Goal: Communication & Community: Answer question/provide support

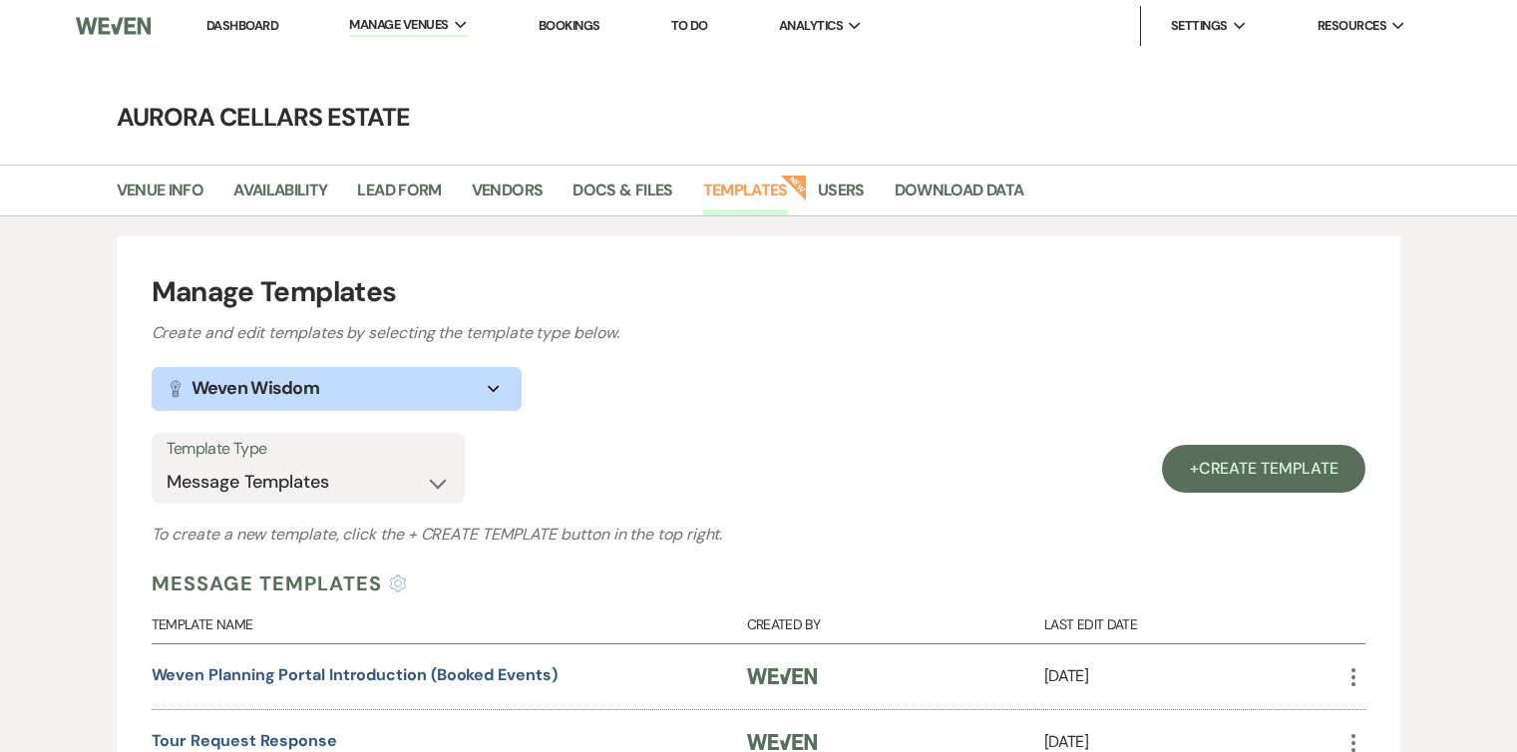
select select "Message Templates"
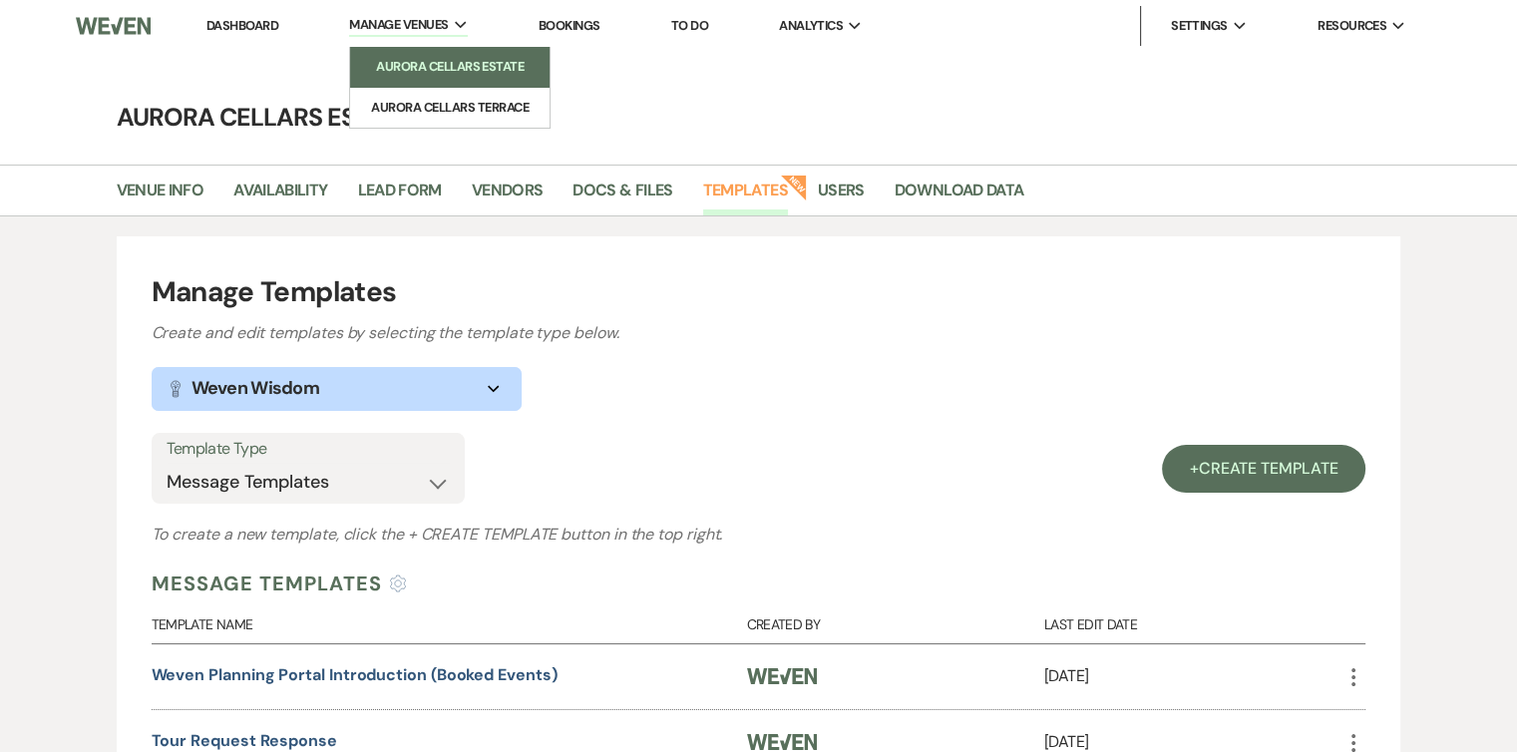
click at [410, 80] on link "Aurora Cellars Estate" at bounding box center [449, 67] width 199 height 40
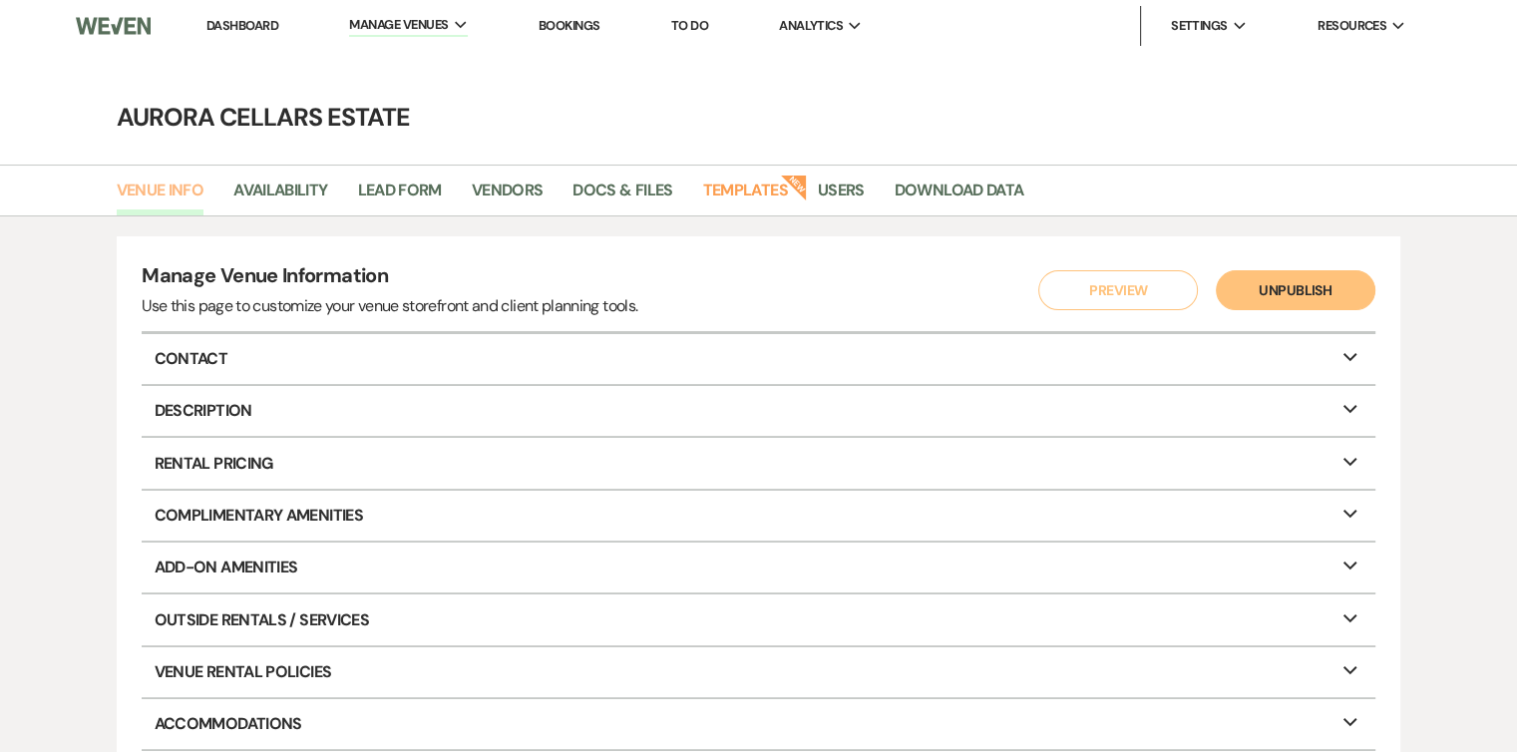
click at [143, 188] on link "Venue Info" at bounding box center [161, 197] width 88 height 38
click at [226, 21] on link "Dashboard" at bounding box center [242, 25] width 72 height 17
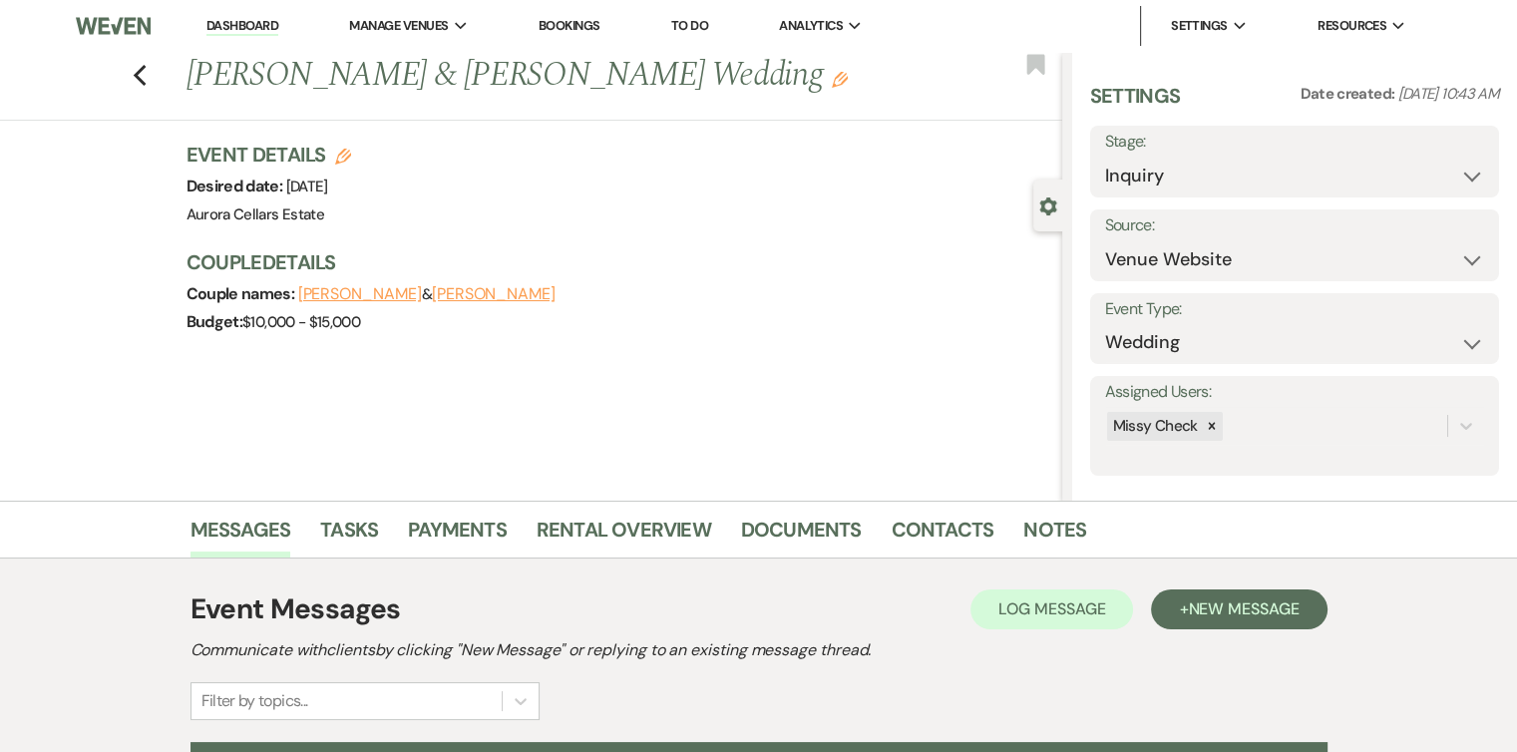
scroll to position [219, 0]
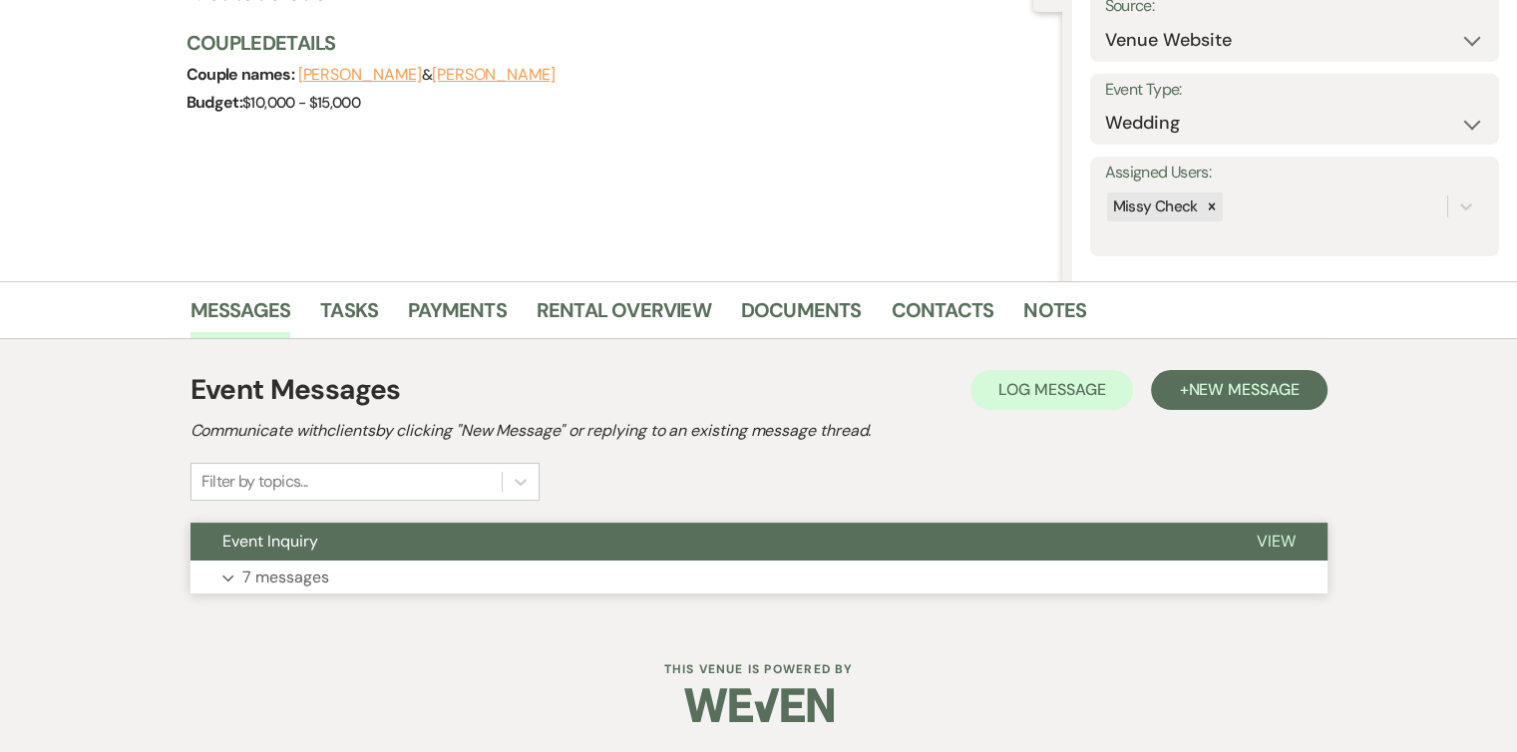
click at [459, 587] on button "Expand 7 messages" at bounding box center [758, 577] width 1137 height 34
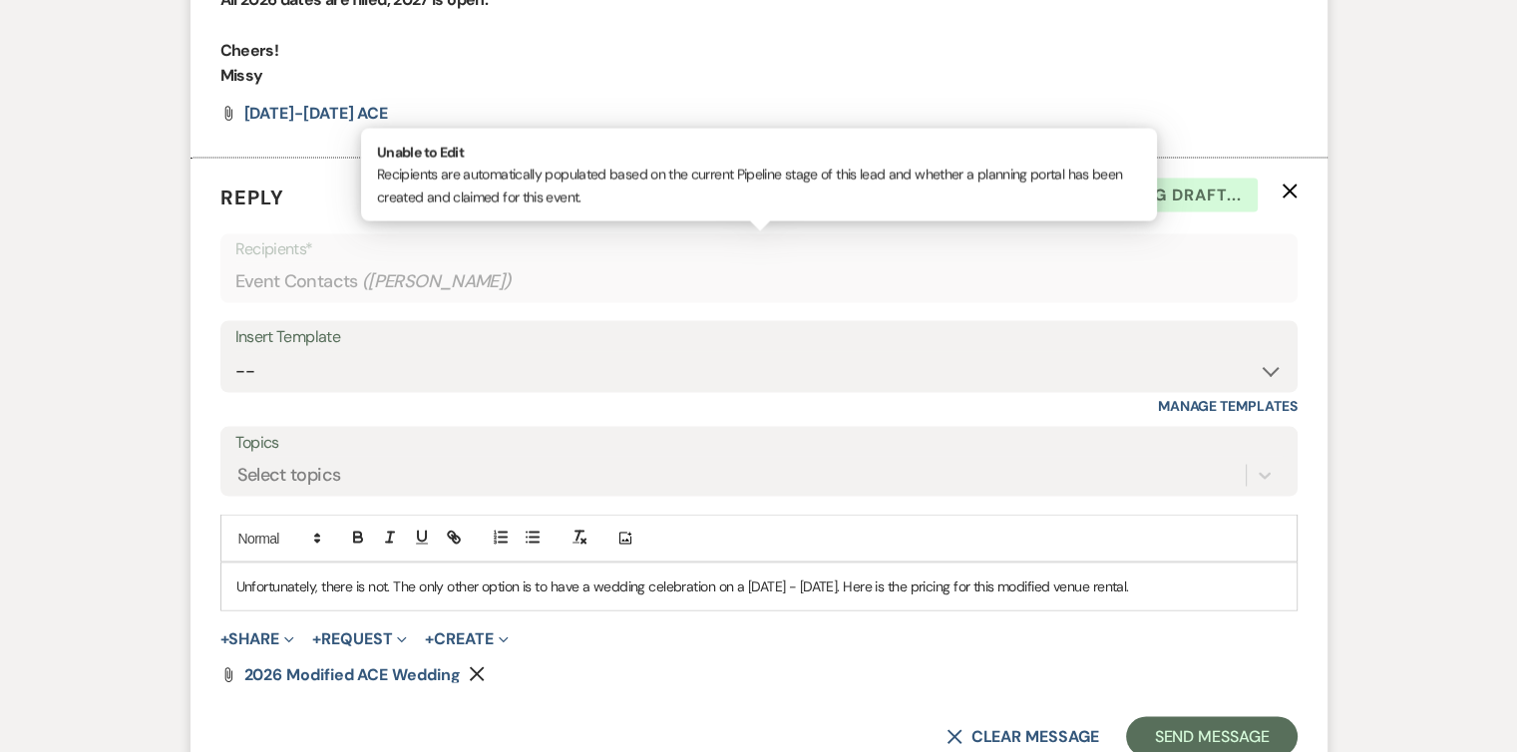
scroll to position [3802, 0]
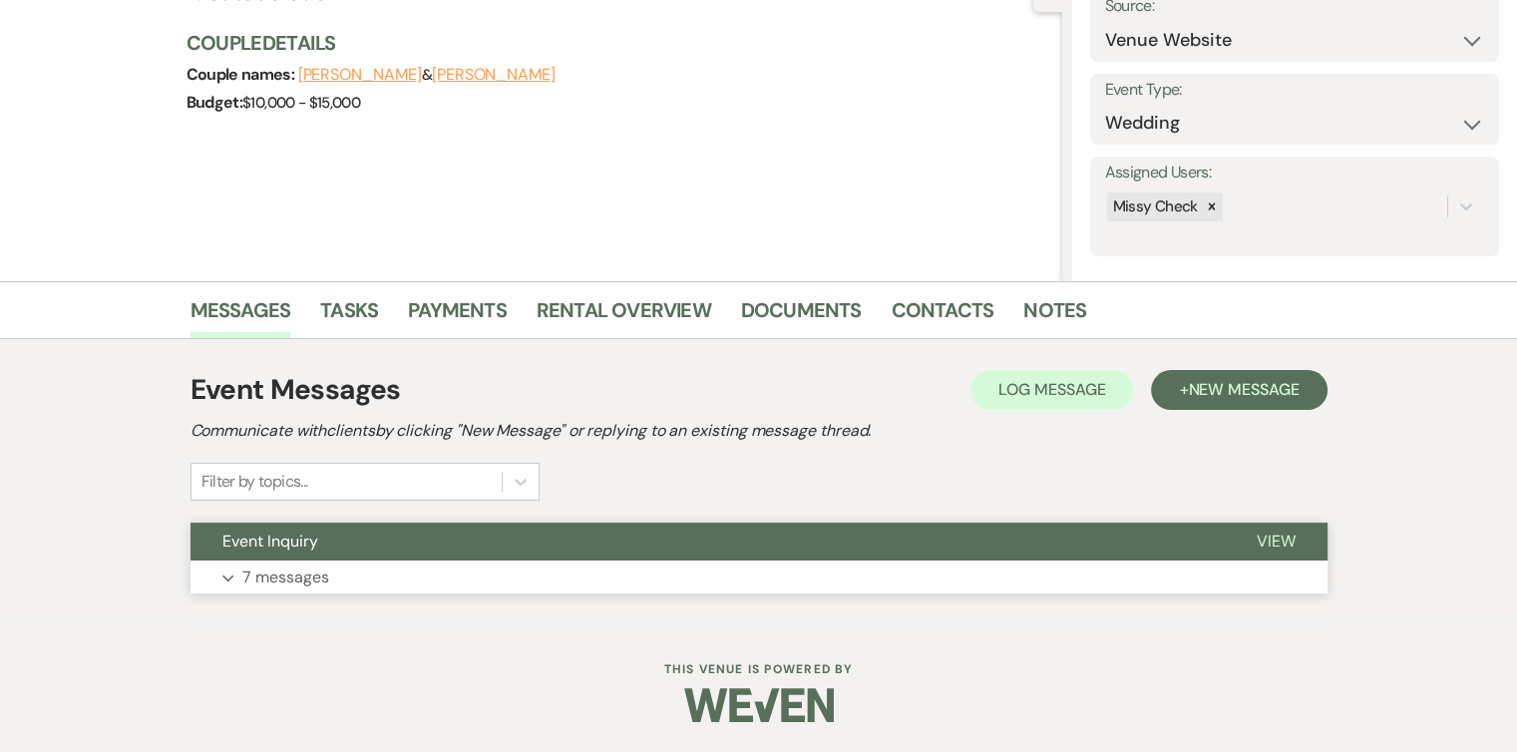
click at [569, 590] on button "Expand 7 messages" at bounding box center [758, 577] width 1137 height 34
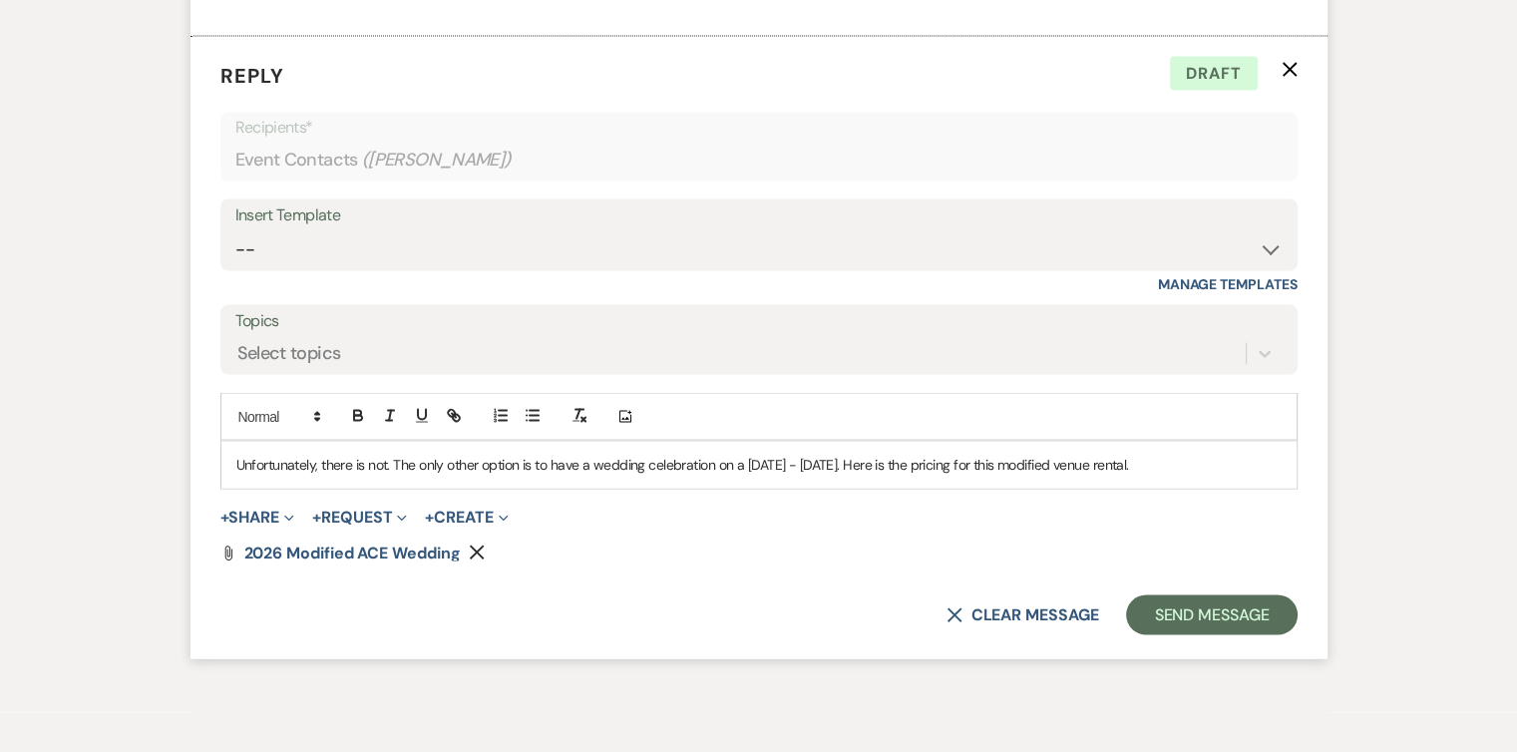
scroll to position [3805, 0]
click at [1221, 608] on button "Send Message" at bounding box center [1211, 615] width 171 height 40
